Goal: Information Seeking & Learning: Learn about a topic

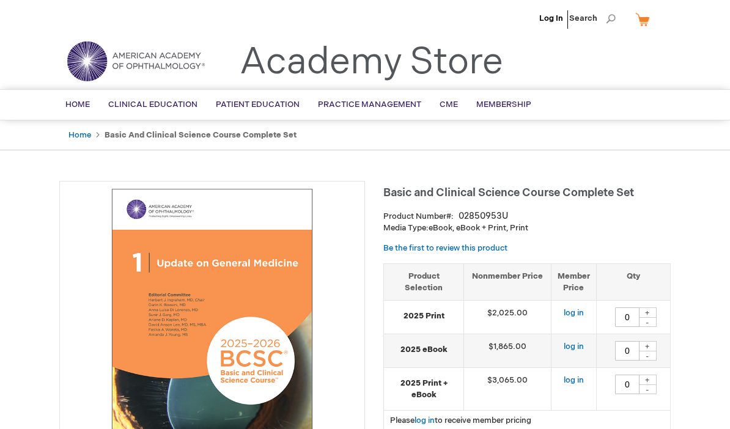
click at [0, 0] on span "BCSC® (Basic and Clinical Science Course)" at bounding box center [0, 0] width 0 height 0
click at [0, 0] on link "Optics" at bounding box center [0, 0] width 0 height 0
click at [0, 0] on span "Optics" at bounding box center [0, 0] width 0 height 0
click at [145, 100] on span "Clinical Education" at bounding box center [152, 105] width 89 height 10
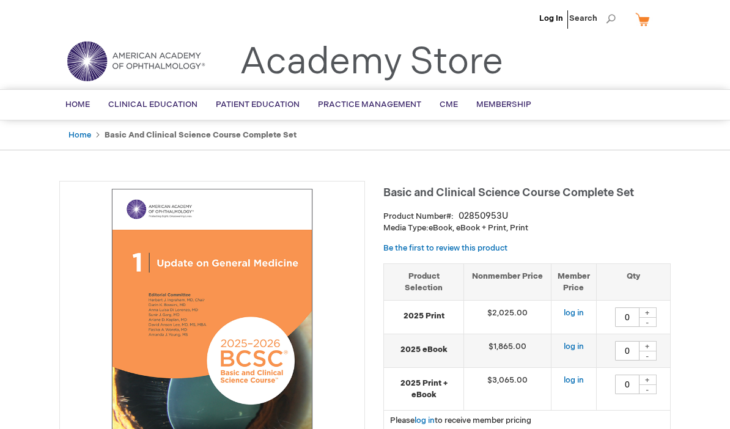
click at [79, 108] on span "Home" at bounding box center [77, 105] width 24 height 10
click at [80, 108] on span "Home" at bounding box center [77, 105] width 24 height 10
